Goal: Task Accomplishment & Management: Complete application form

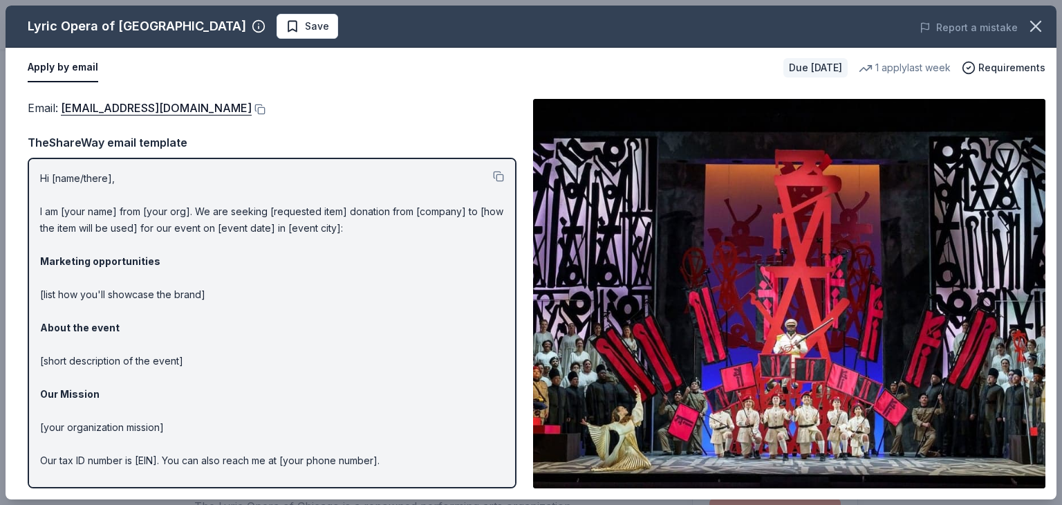
scroll to position [267, 0]
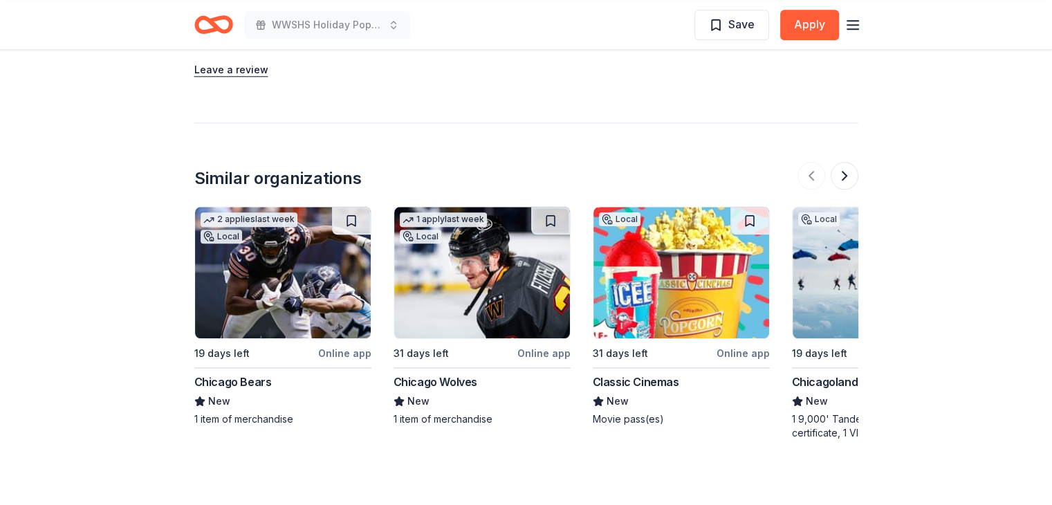
scroll to position [1423, 0]
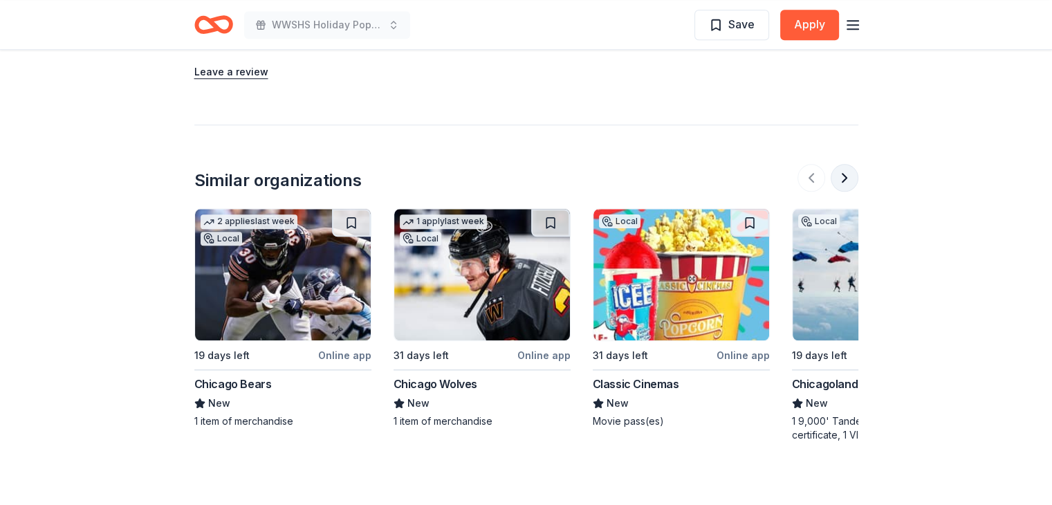
click at [848, 172] on button at bounding box center [845, 178] width 28 height 28
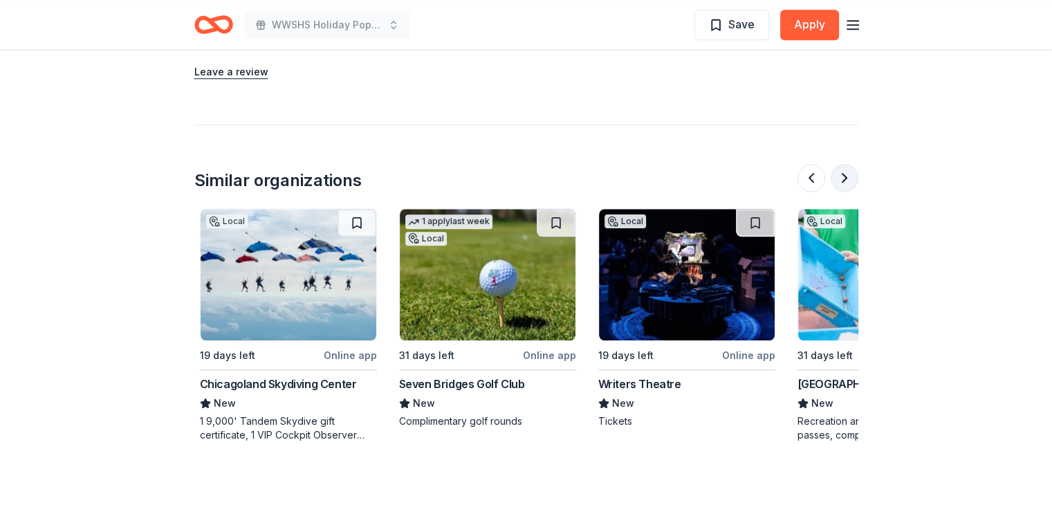
scroll to position [0, 597]
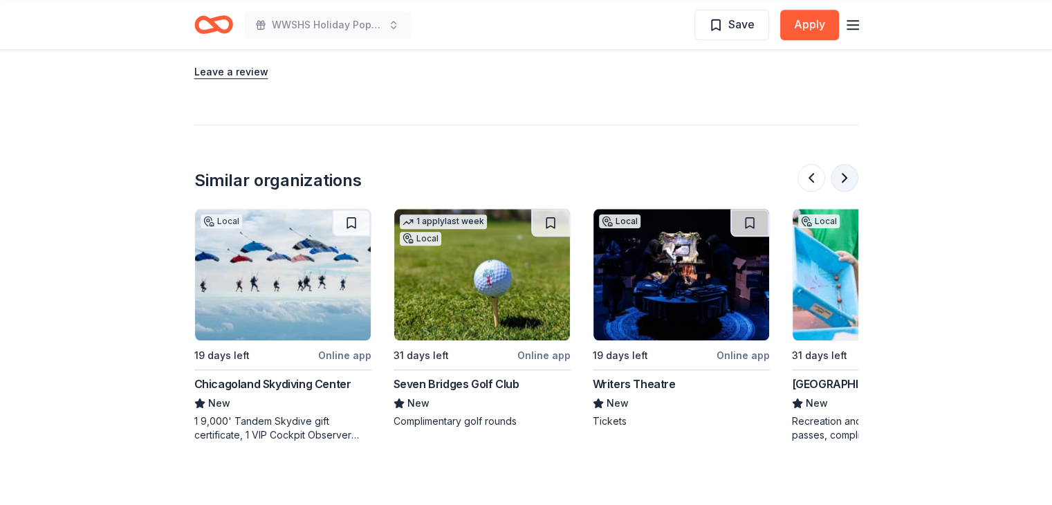
click at [848, 172] on button at bounding box center [845, 178] width 28 height 28
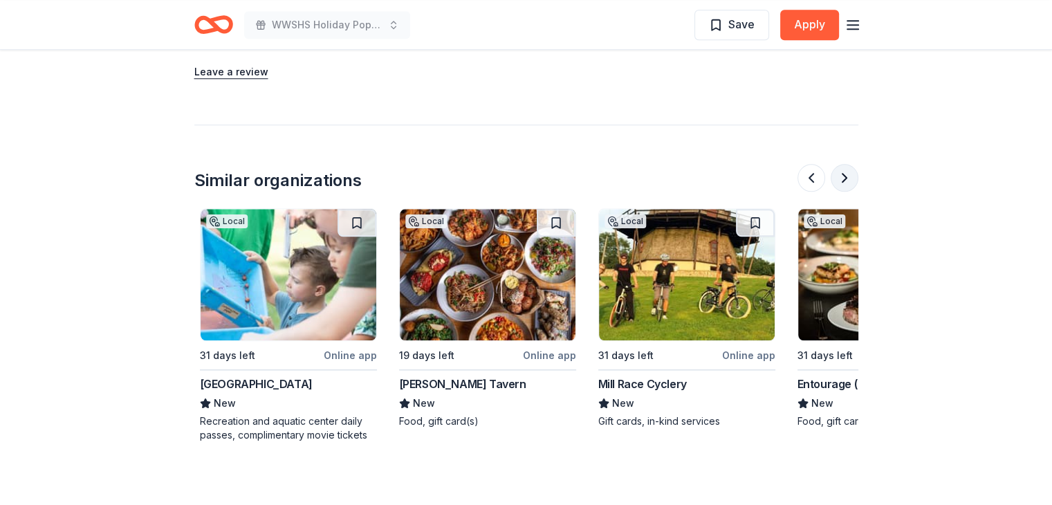
scroll to position [0, 1195]
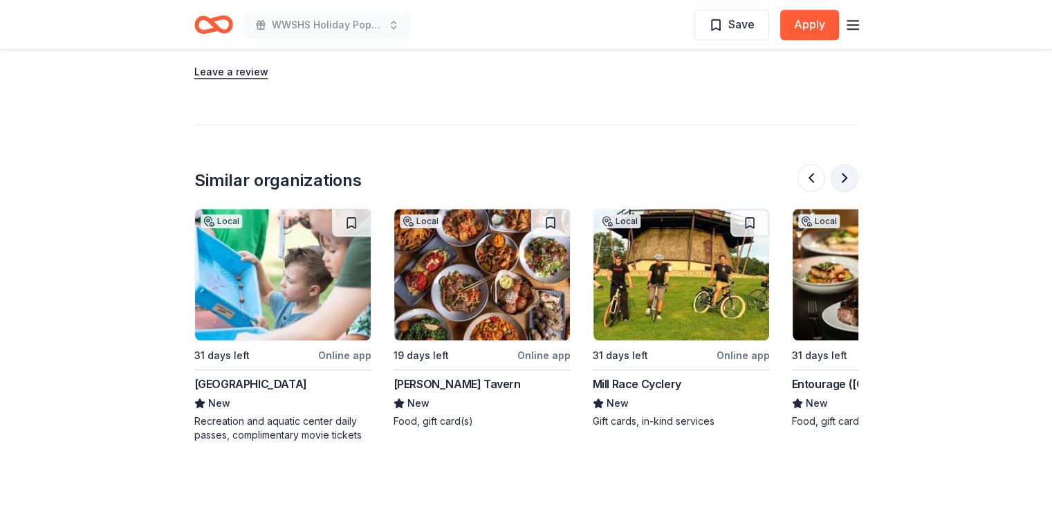
click at [848, 172] on button at bounding box center [845, 178] width 28 height 28
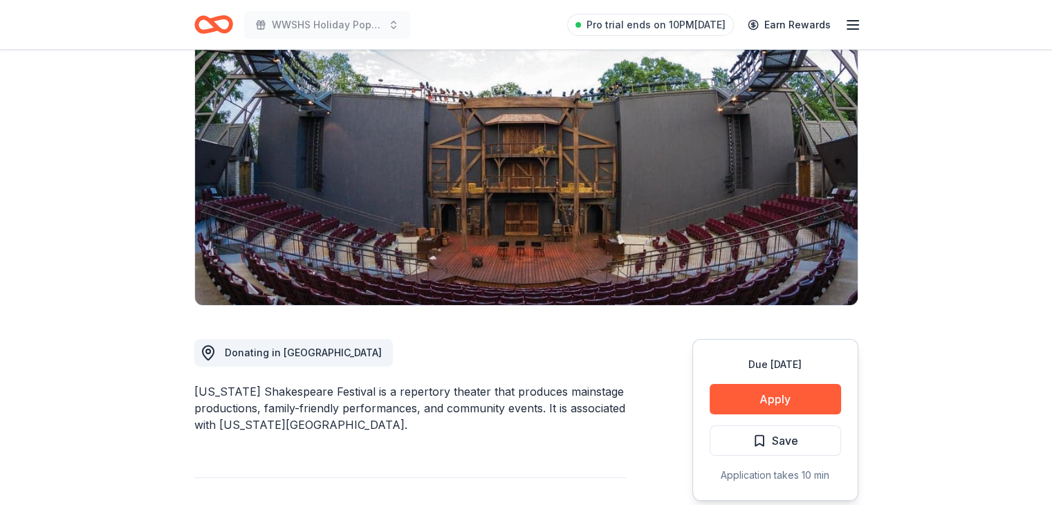
scroll to position [0, 0]
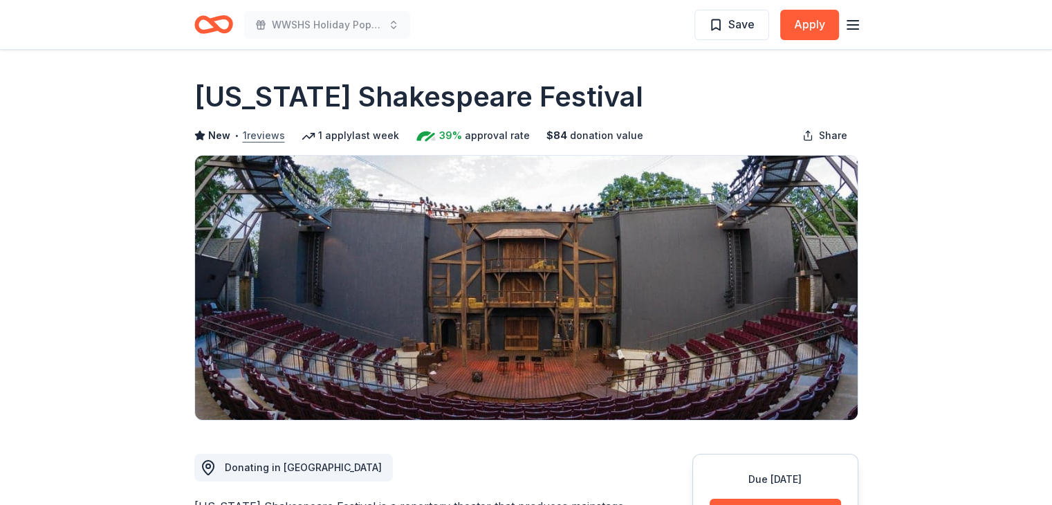
click at [258, 139] on button "1 reviews" at bounding box center [264, 135] width 42 height 17
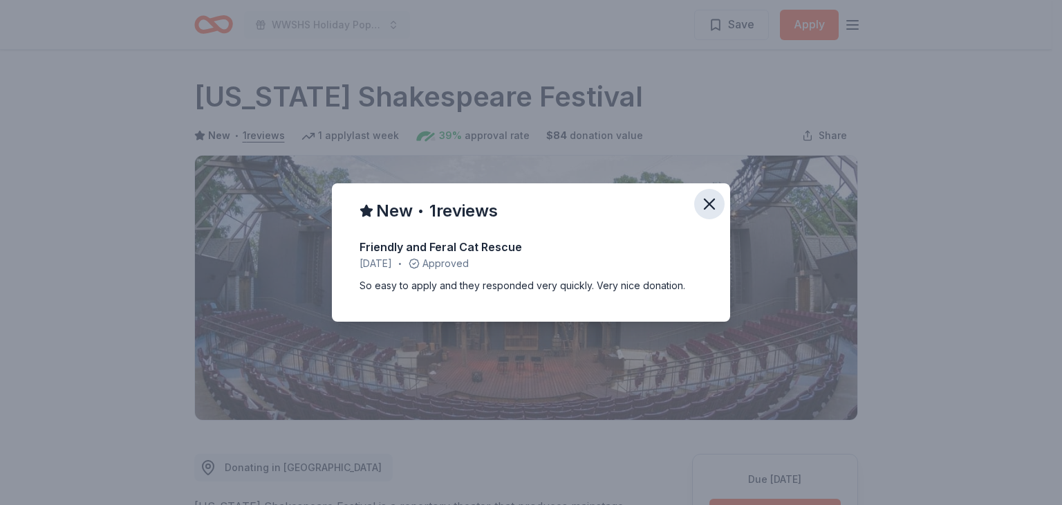
click at [710, 205] on icon "button" at bounding box center [710, 204] width 10 height 10
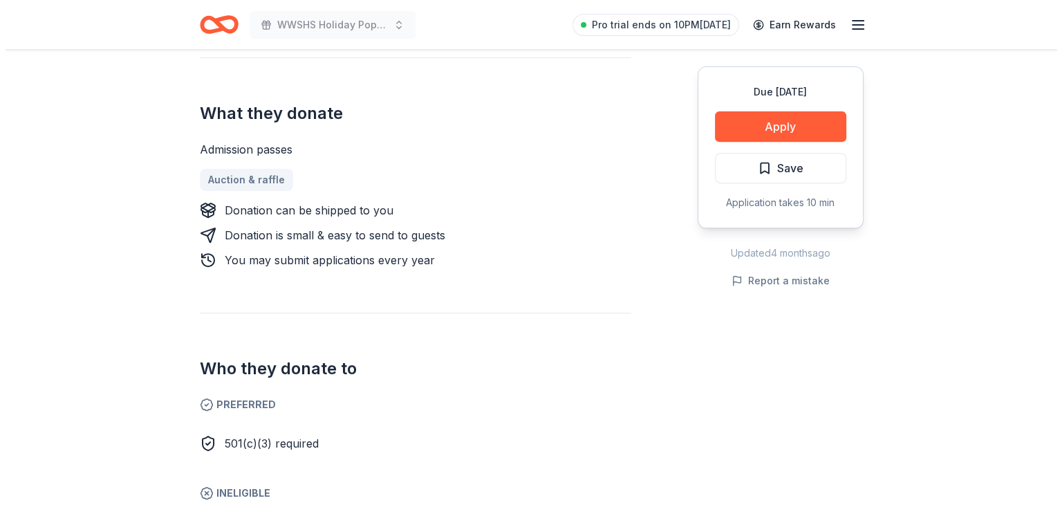
scroll to position [512, 0]
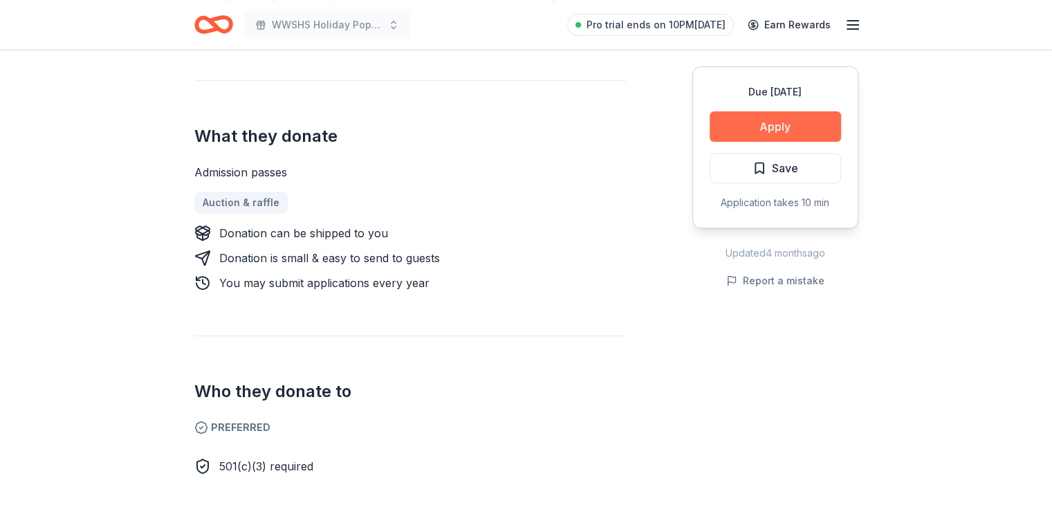
click at [781, 131] on button "Apply" at bounding box center [774, 126] width 131 height 30
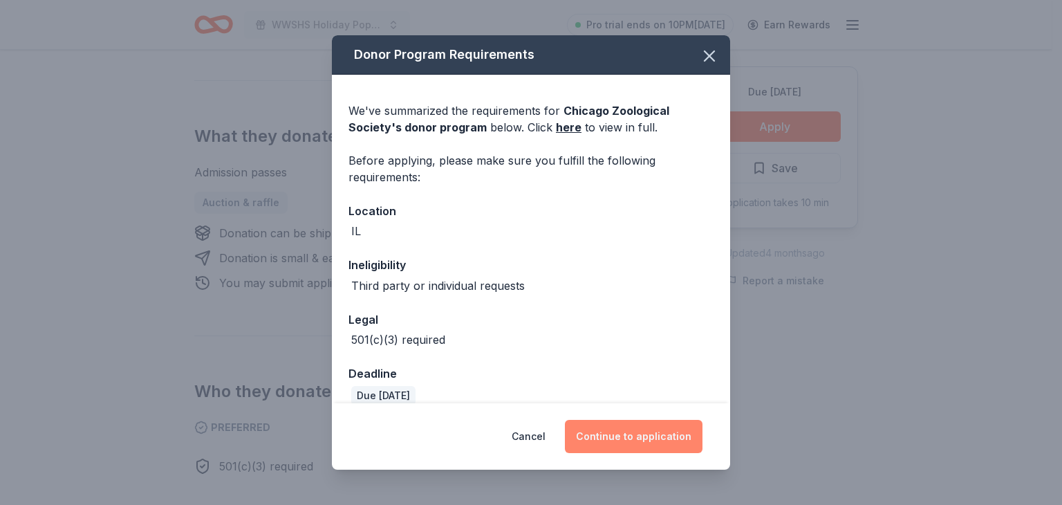
click at [628, 432] on button "Continue to application" at bounding box center [634, 436] width 138 height 33
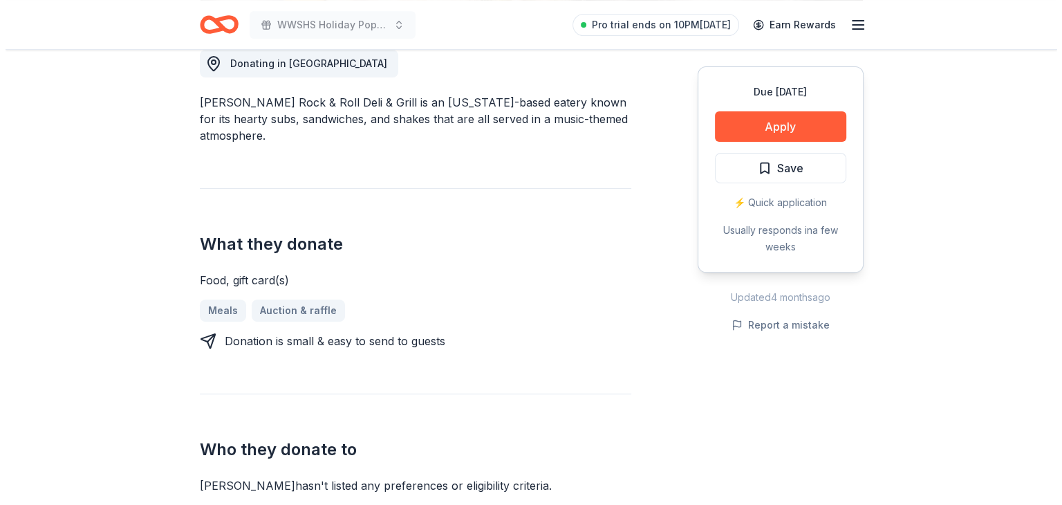
scroll to position [401, 0]
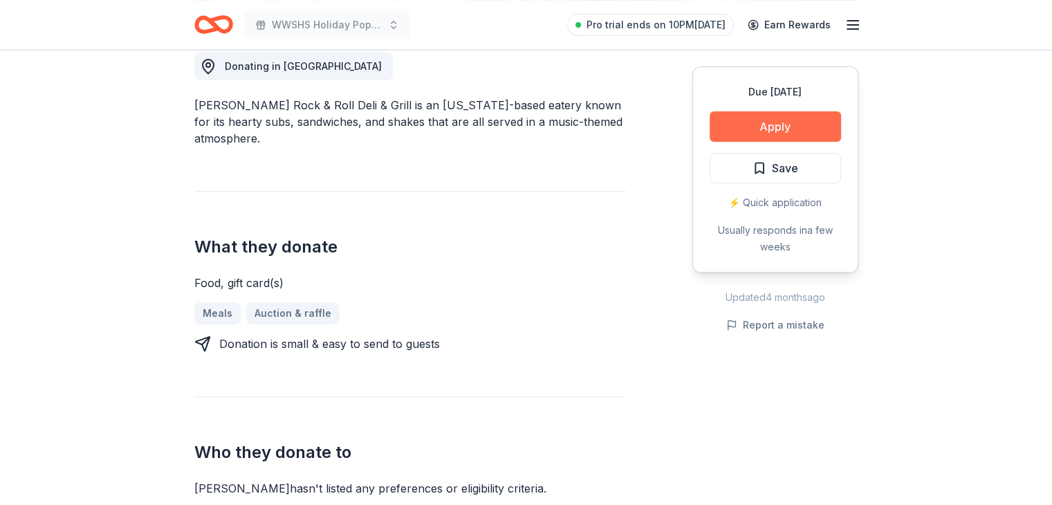
click at [774, 122] on button "Apply" at bounding box center [774, 126] width 131 height 30
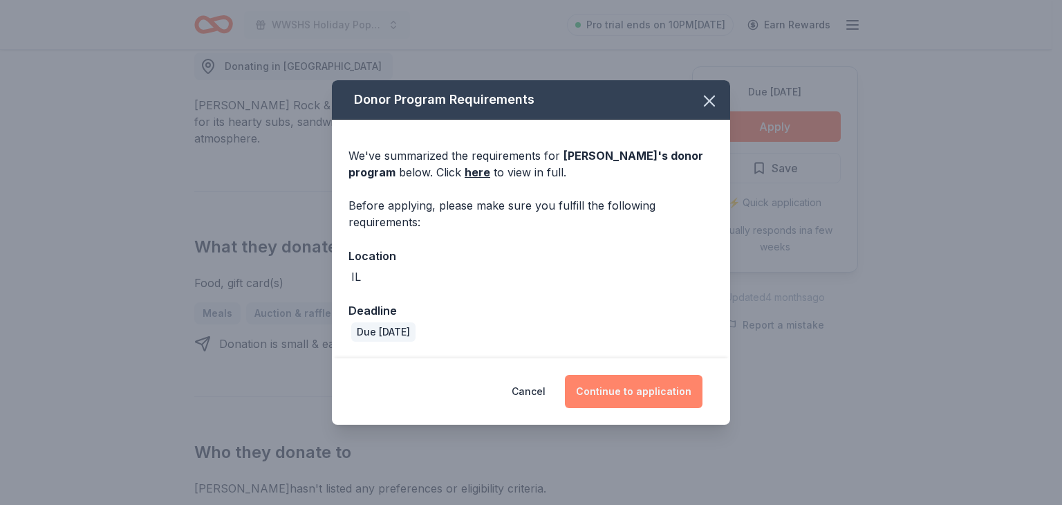
click at [656, 395] on button "Continue to application" at bounding box center [634, 391] width 138 height 33
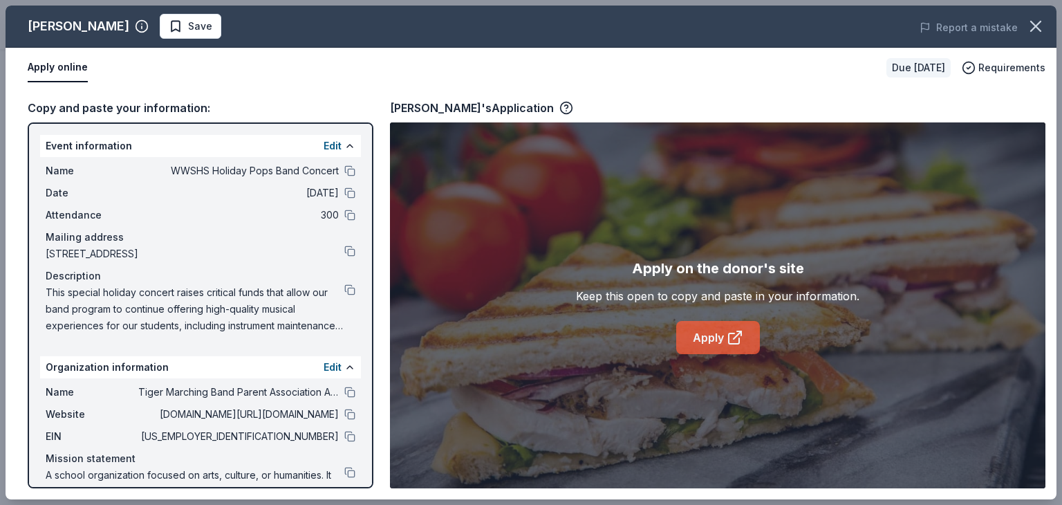
click at [711, 330] on link "Apply" at bounding box center [718, 337] width 84 height 33
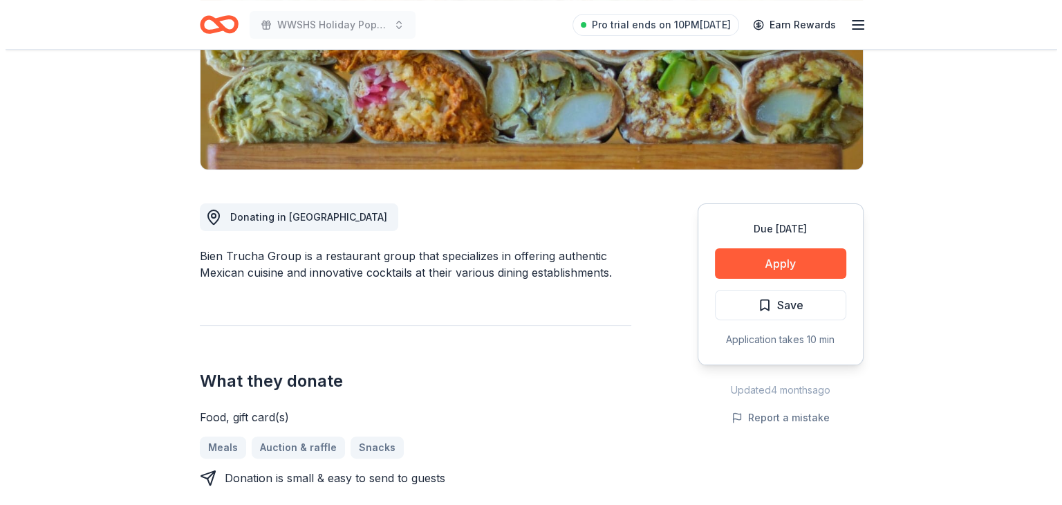
scroll to position [323, 0]
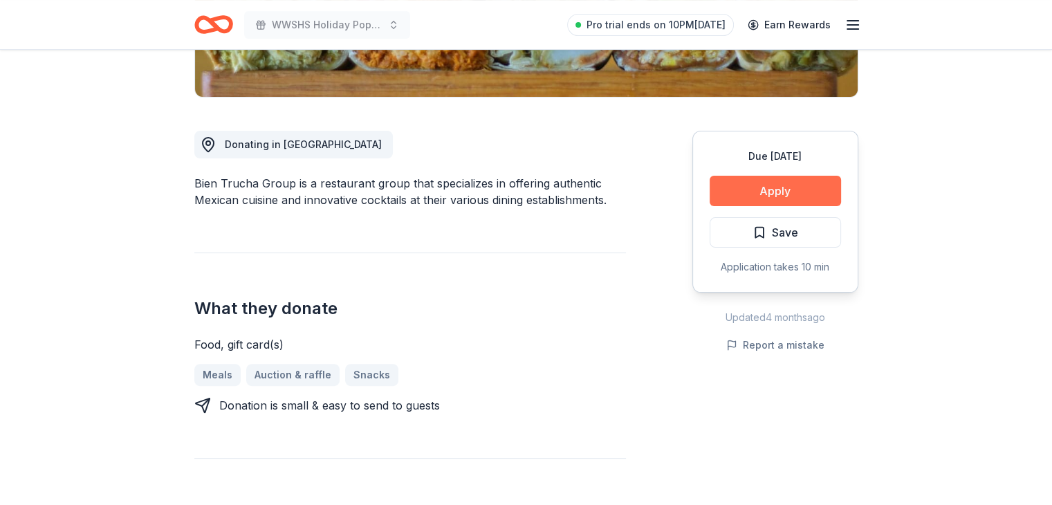
click at [772, 186] on button "Apply" at bounding box center [774, 191] width 131 height 30
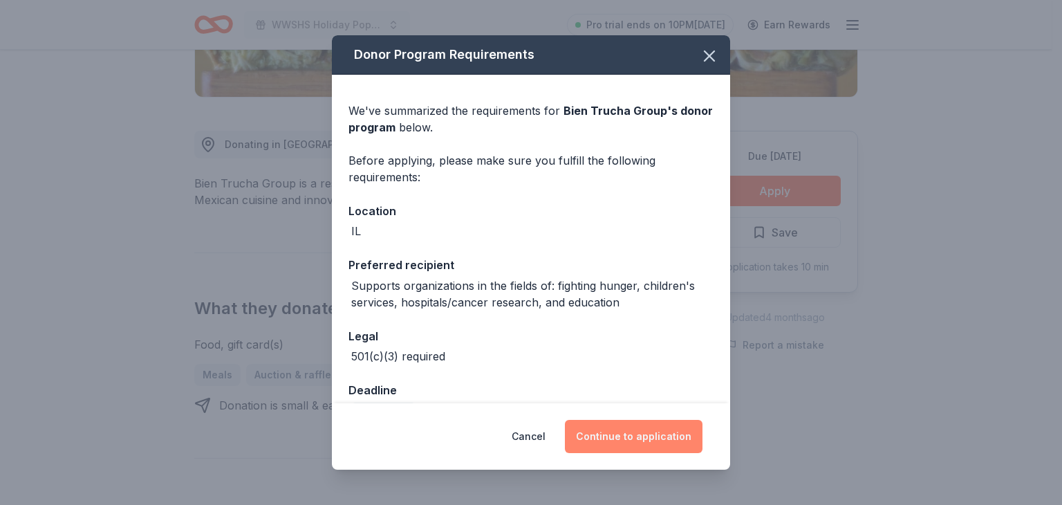
click at [631, 435] on button "Continue to application" at bounding box center [634, 436] width 138 height 33
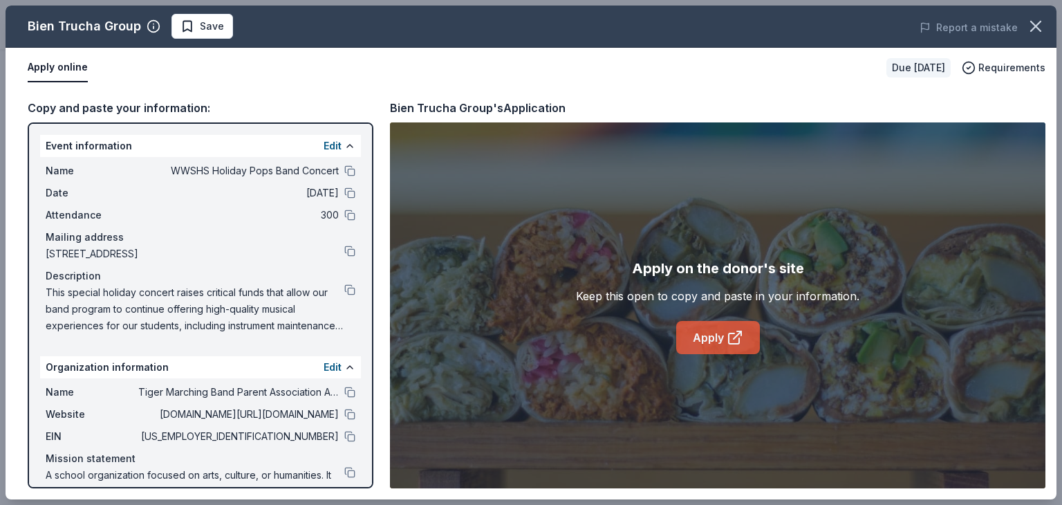
click at [707, 340] on link "Apply" at bounding box center [718, 337] width 84 height 33
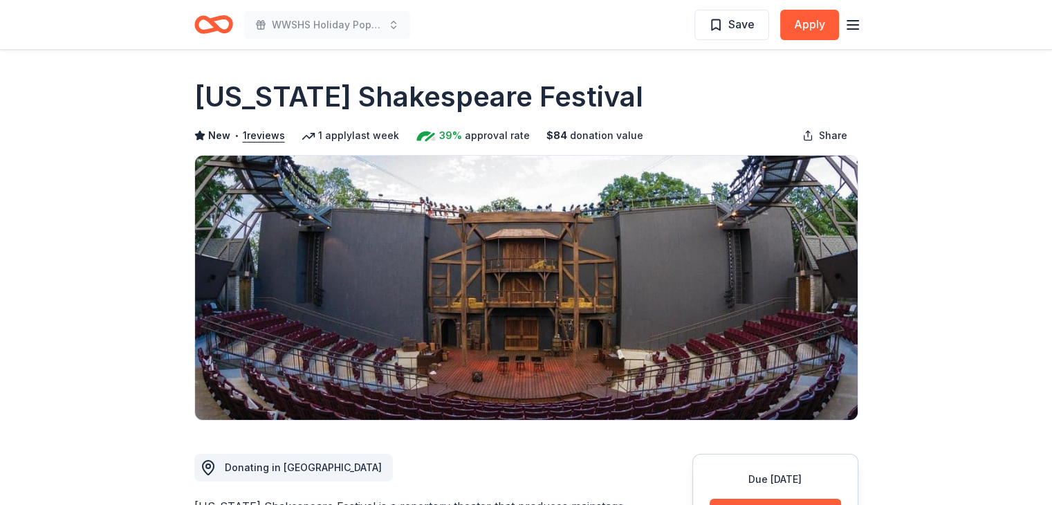
scroll to position [0, 1306]
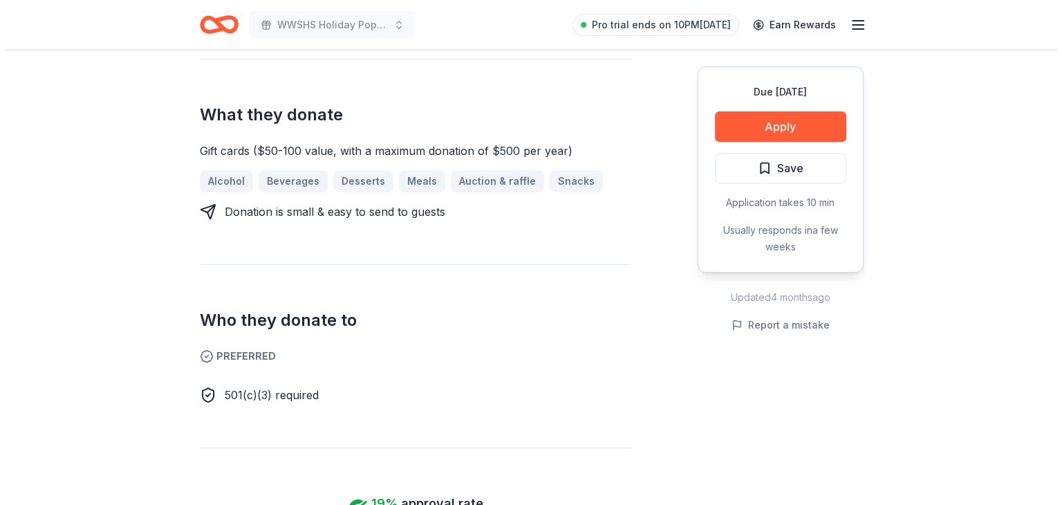
scroll to position [539, 0]
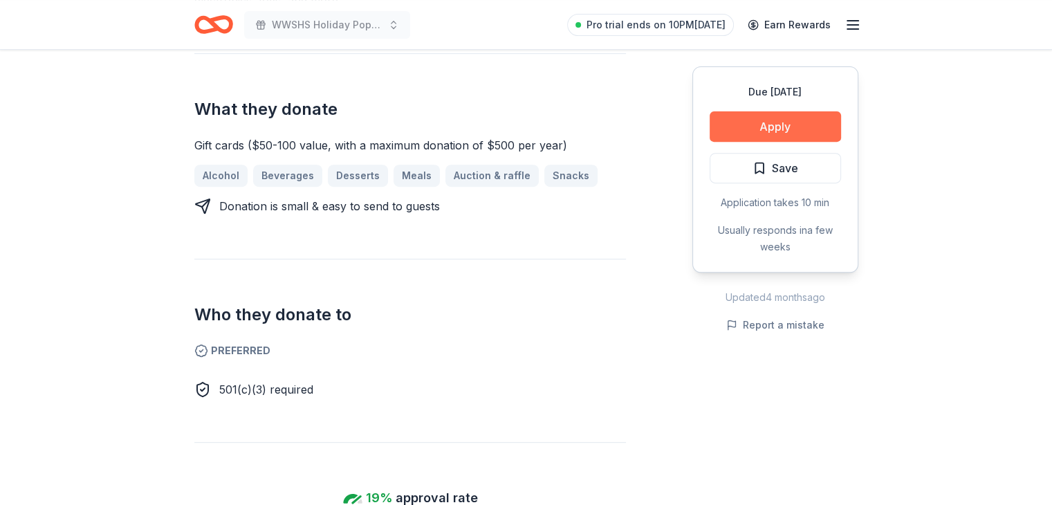
click at [795, 132] on button "Apply" at bounding box center [774, 126] width 131 height 30
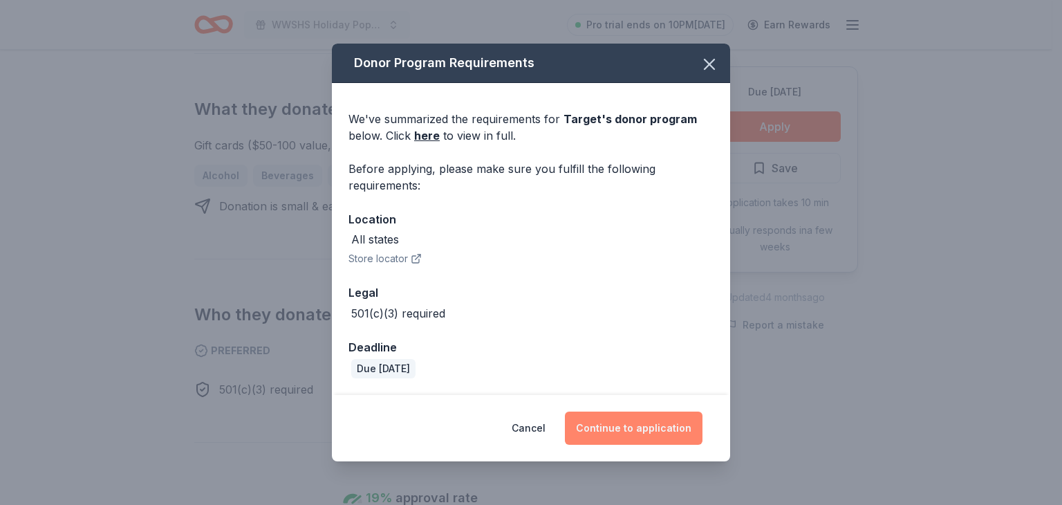
click at [640, 429] on button "Continue to application" at bounding box center [634, 427] width 138 height 33
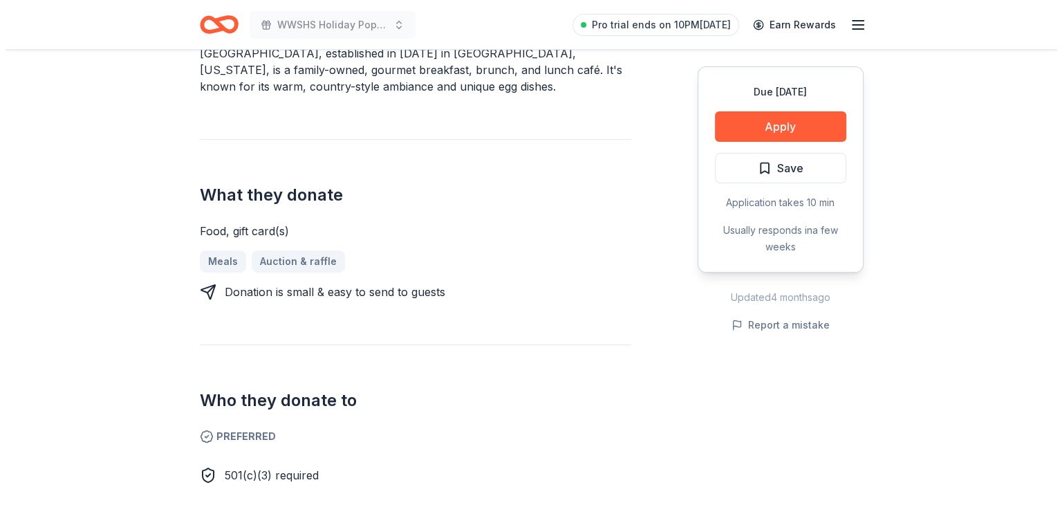
scroll to position [435, 0]
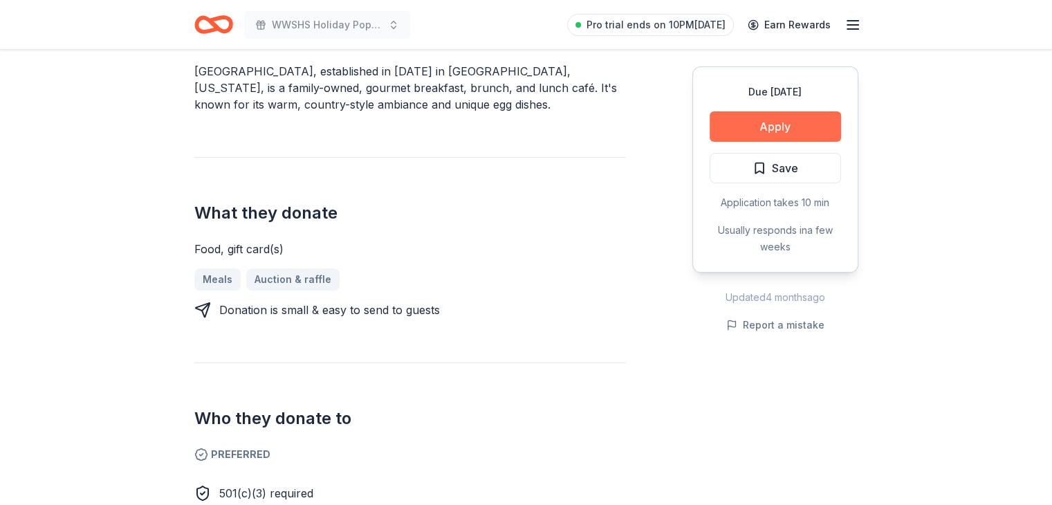
click at [788, 117] on button "Apply" at bounding box center [774, 126] width 131 height 30
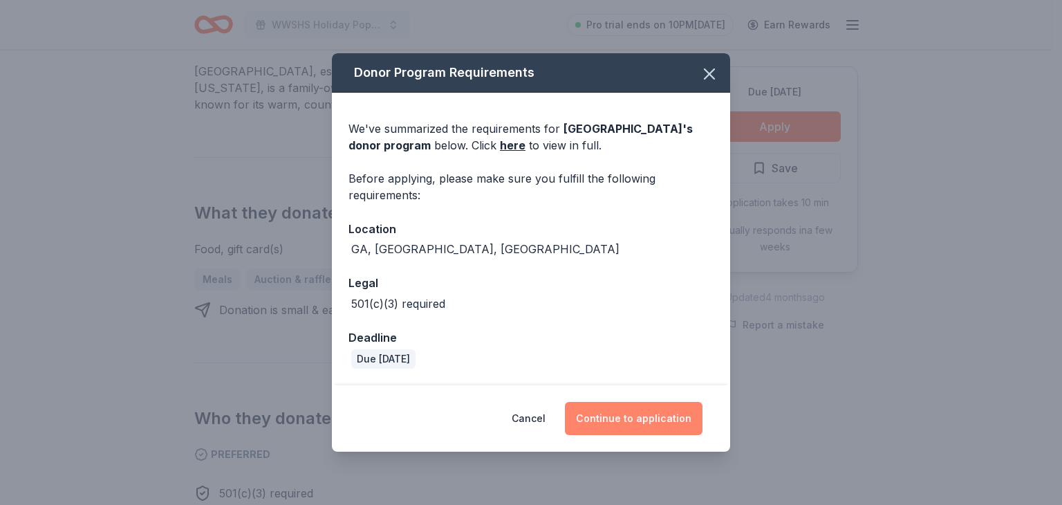
click at [627, 418] on button "Continue to application" at bounding box center [634, 418] width 138 height 33
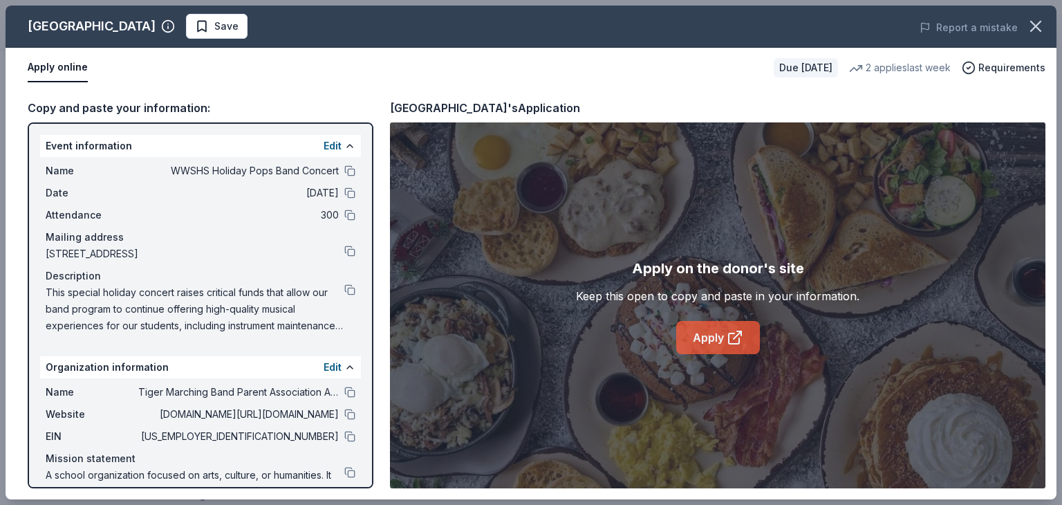
click at [703, 335] on link "Apply" at bounding box center [718, 337] width 84 height 33
